Goal: Feedback & Contribution: Submit feedback/report problem

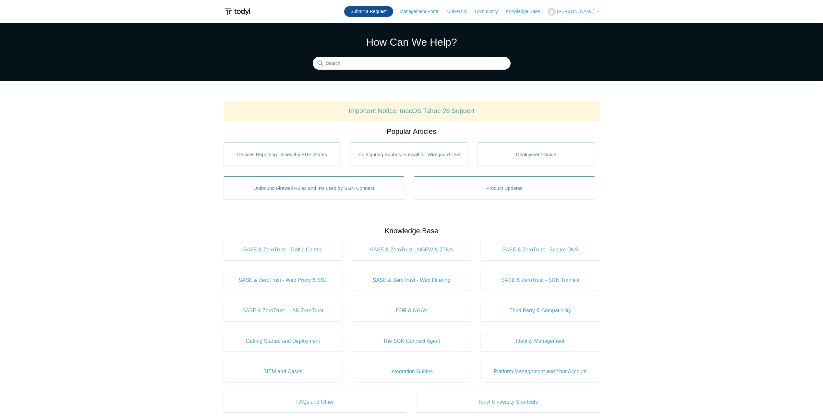
click at [368, 15] on link "Submit a Request" at bounding box center [368, 11] width 49 height 11
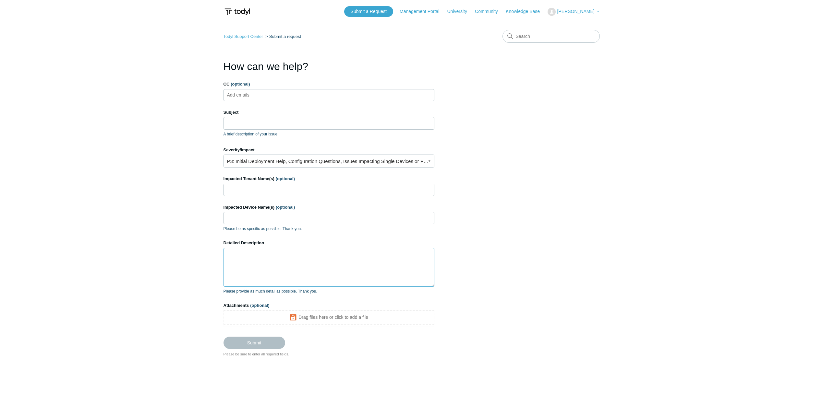
click at [295, 265] on textarea "Detailed Description" at bounding box center [328, 267] width 211 height 39
paste textarea "[URL][DOMAIN_NAME]"
type textarea "https://us-kb.sage.com/portal/app/portlets/results/viewsolution.jsp?solutionid=…"
click at [247, 96] on input "CC (optional)" at bounding box center [243, 95] width 39 height 10
click at [287, 125] on input "Subject" at bounding box center [328, 123] width 211 height 12
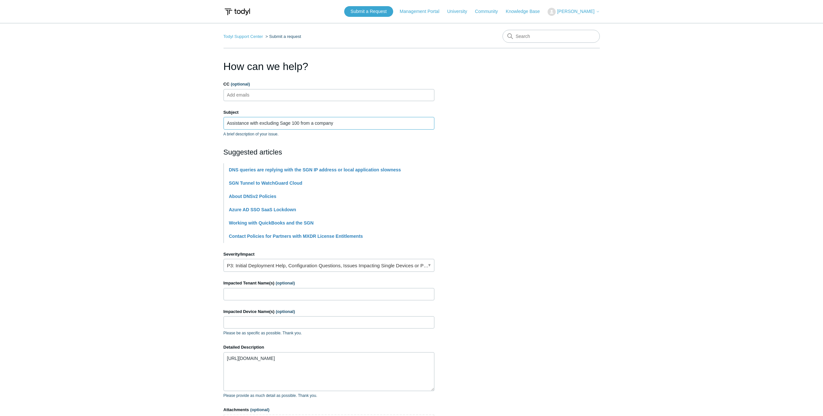
type input "Assistance with excluding Sage 100 from a company"
click at [560, 161] on section "How can we help? CC (optional) Add emails Subject Assistance with excluding Sag…" at bounding box center [411, 256] width 376 height 395
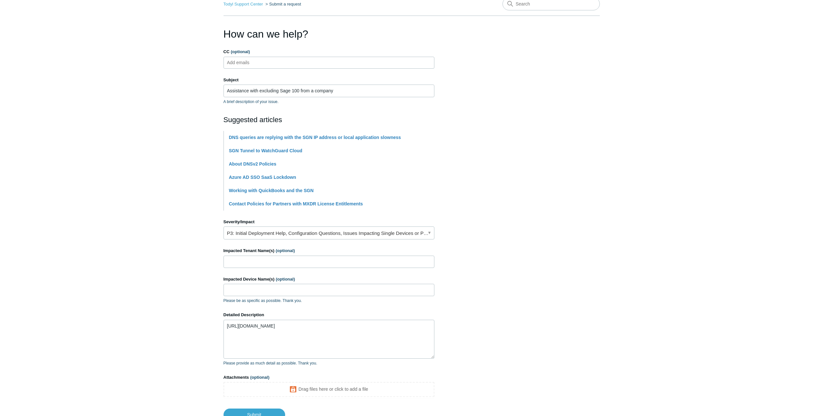
scroll to position [83, 0]
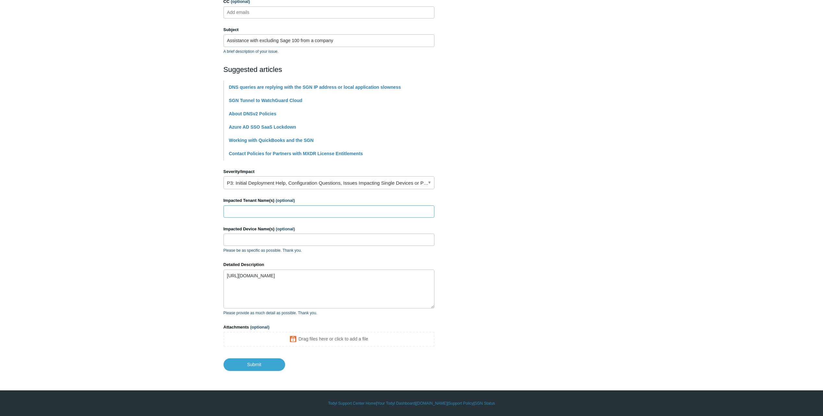
click at [330, 213] on input "Impacted Tenant Name(s) (optional)" at bounding box center [328, 212] width 211 height 12
type input "Aleutian Spray Fisheries"
click at [387, 281] on textarea "https://us-kb.sage.com/portal/app/portlets/results/viewsolution.jsp?solutionid=…" at bounding box center [328, 289] width 211 height 39
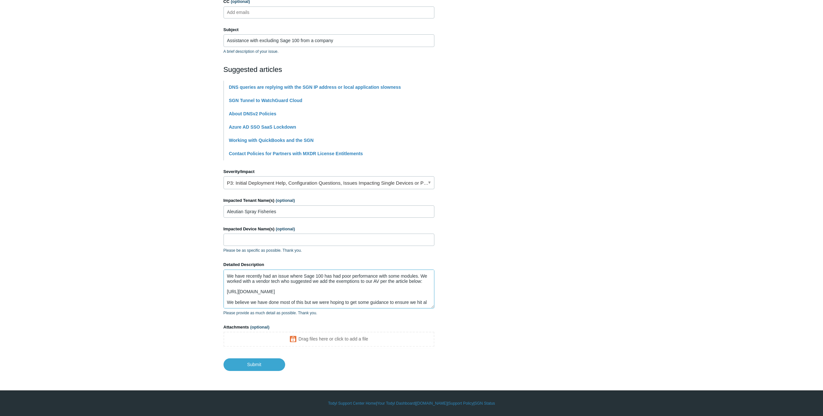
scroll to position [22, 0]
type textarea "Hello, We have recently had an issue where Sage 100 has had poor performance wi…"
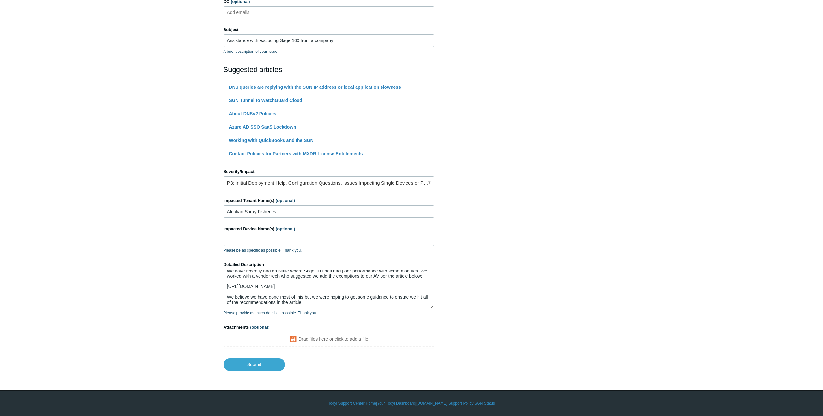
click at [544, 292] on section "How can we help? CC (optional) Add emails Subject Assistance with excluding Sag…" at bounding box center [411, 173] width 376 height 395
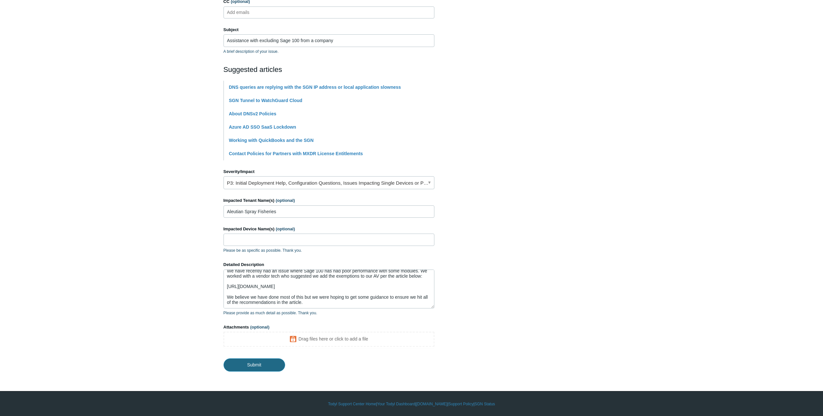
click at [255, 365] on input "Submit" at bounding box center [254, 365] width 62 height 13
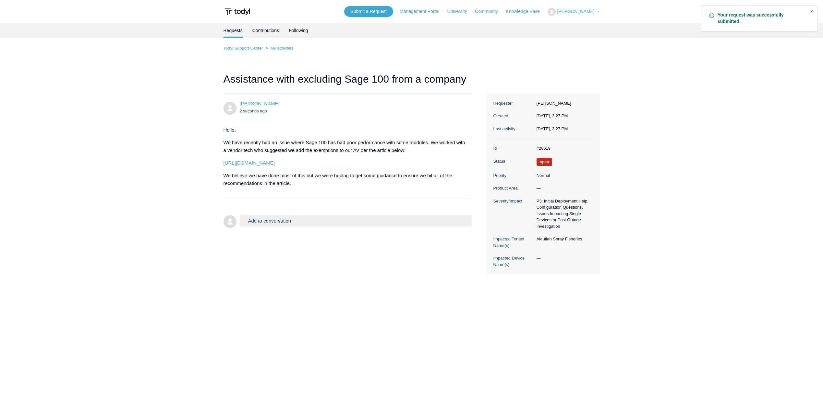
click at [356, 117] on div "[PERSON_NAME] 2 seconds ago Hello, We have recently had an issue where Sage 100…" at bounding box center [347, 146] width 248 height 92
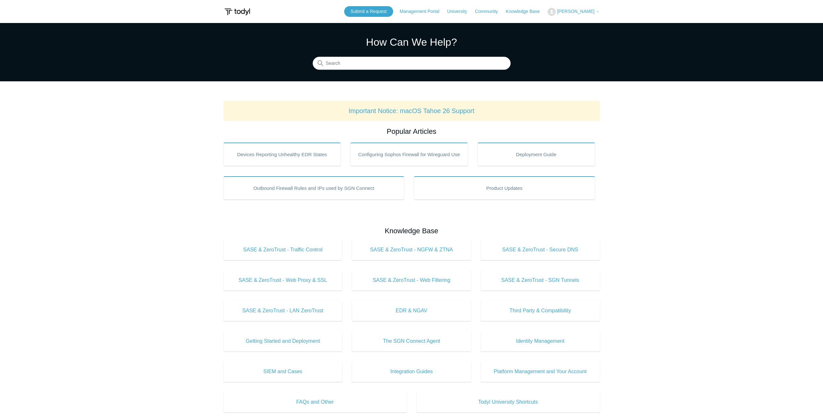
click at [573, 13] on span "[PERSON_NAME]" at bounding box center [575, 11] width 37 height 5
click at [575, 25] on link "My Support Requests" at bounding box center [579, 25] width 63 height 11
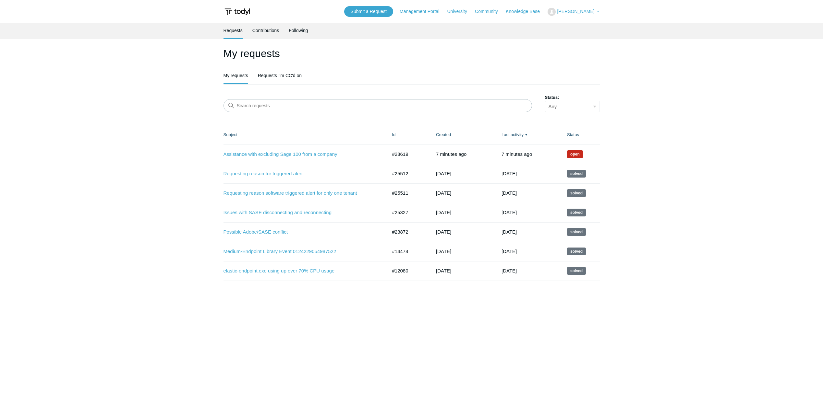
click at [546, 330] on main "Requests Contributions Following My requests My requests Requests I'm CC'd on S…" at bounding box center [411, 210] width 823 height 375
drag, startPoint x: 414, startPoint y: 155, endPoint x: 390, endPoint y: 154, distance: 23.7
click at [390, 154] on td "#28619" at bounding box center [408, 154] width 44 height 19
drag, startPoint x: 390, startPoint y: 154, endPoint x: 399, endPoint y: 154, distance: 9.4
copy td "#28619"
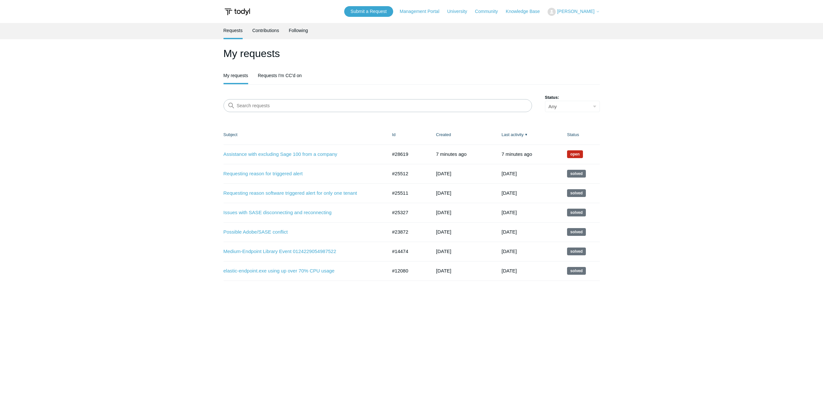
click at [757, 104] on main "Requests Contributions Following My requests My requests Requests I'm CC'd on S…" at bounding box center [411, 210] width 823 height 375
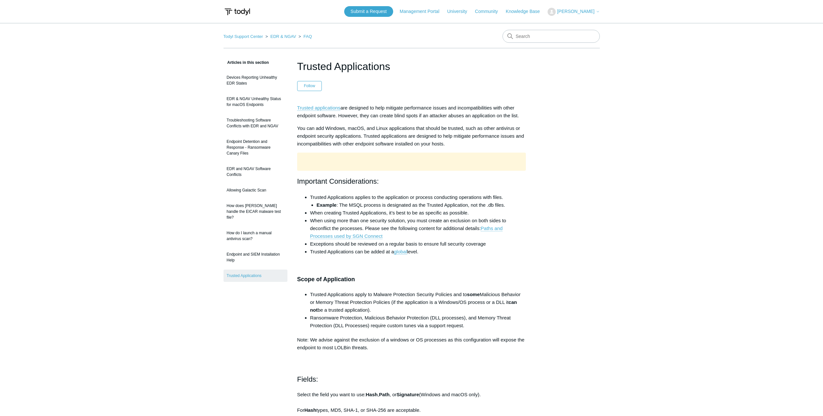
scroll to position [32, 0]
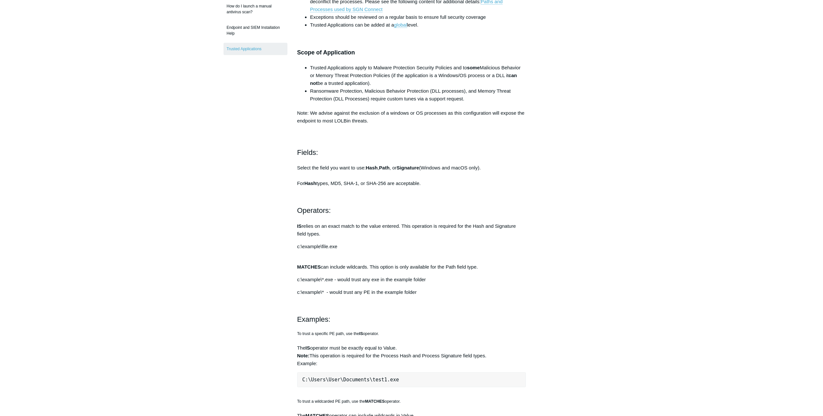
scroll to position [259, 0]
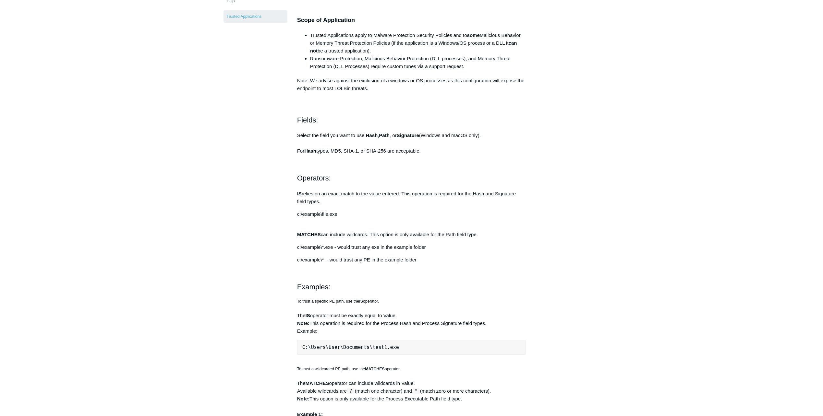
click at [565, 131] on div "Articles in this section Devices Reporting Unhealthy EDR States EDR & NGAV Unhe…" at bounding box center [411, 301] width 376 height 1005
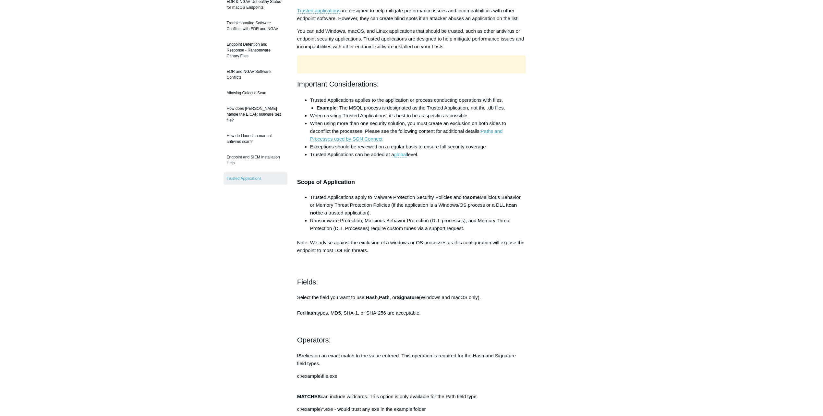
drag, startPoint x: 658, startPoint y: 157, endPoint x: 708, endPoint y: 174, distance: 53.1
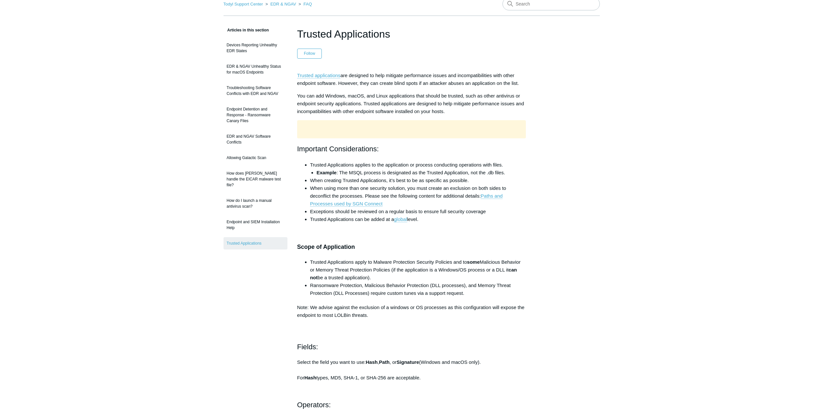
scroll to position [0, 0]
